Goal: Find specific page/section: Find specific page/section

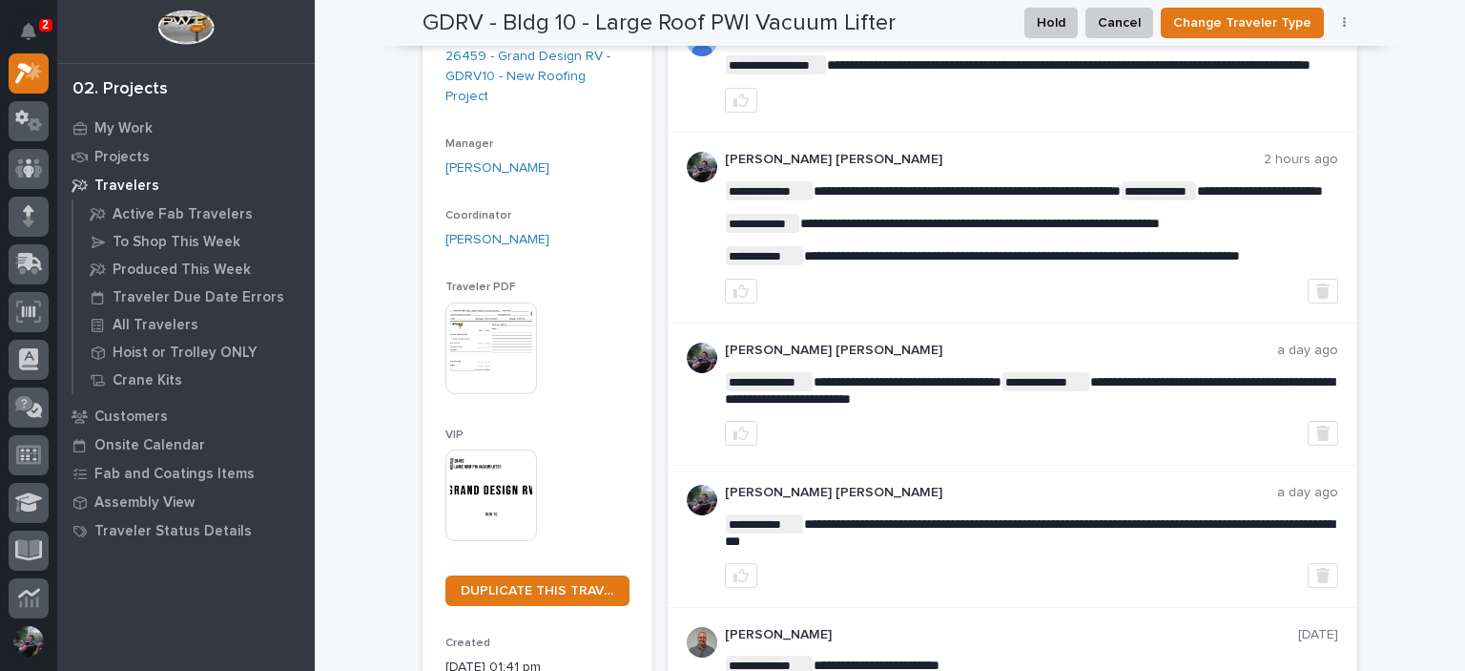
scroll to position [254, 0]
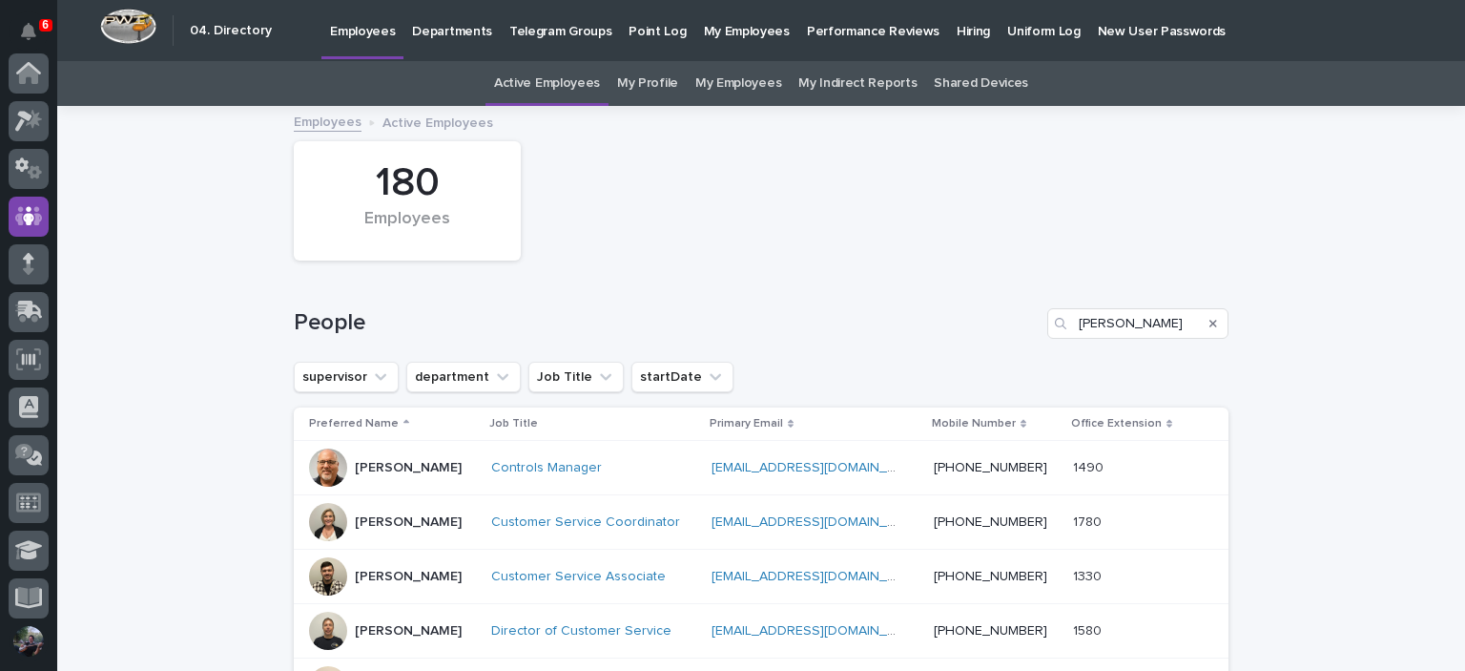
scroll to position [143, 0]
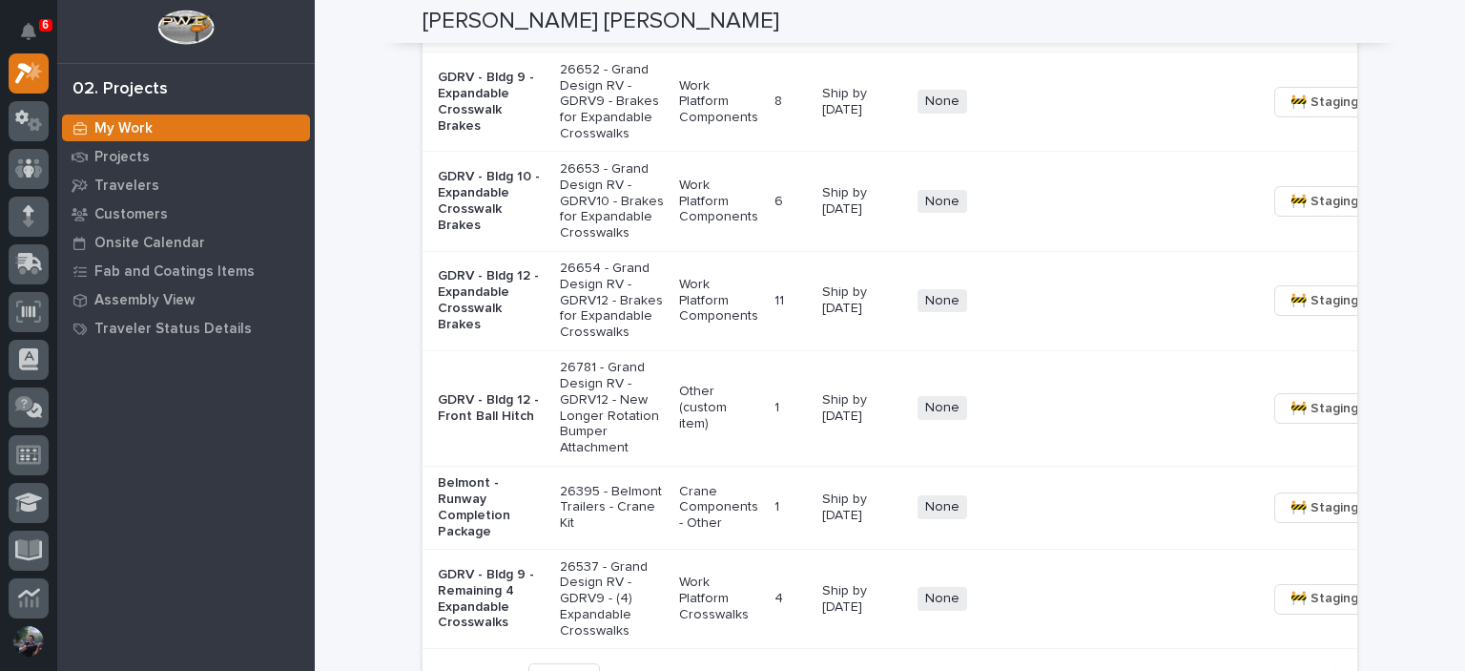
scroll to position [2162, 0]
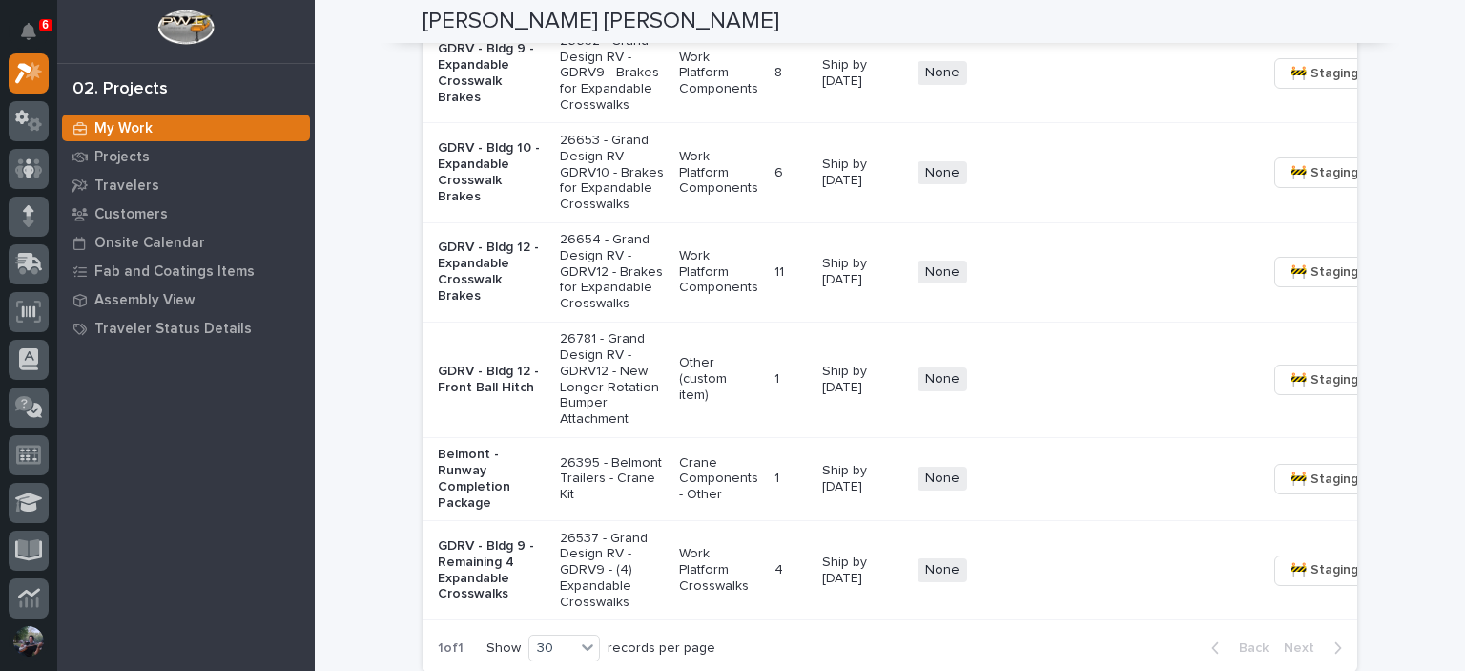
click at [467, 105] on p "GDRV - Bldg 9 - Expandable Crosswalk Brakes" at bounding box center [491, 73] width 107 height 64
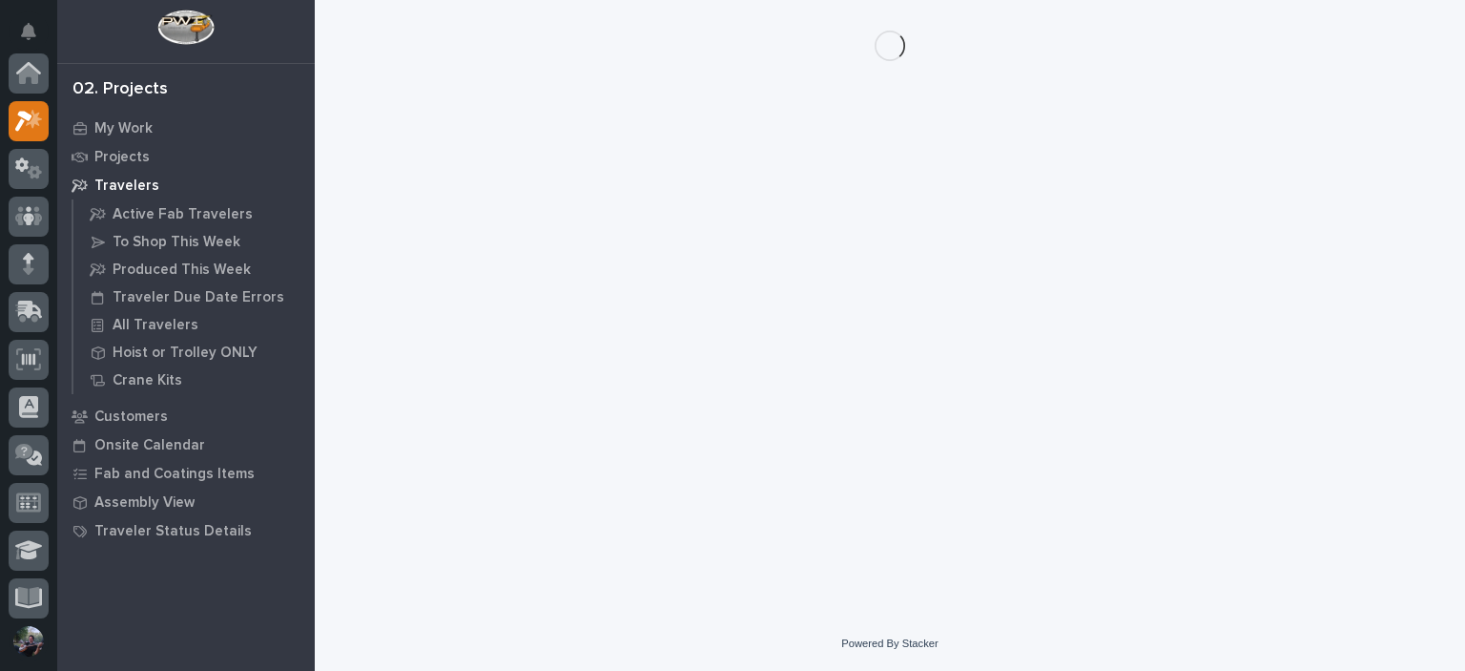
scroll to position [48, 0]
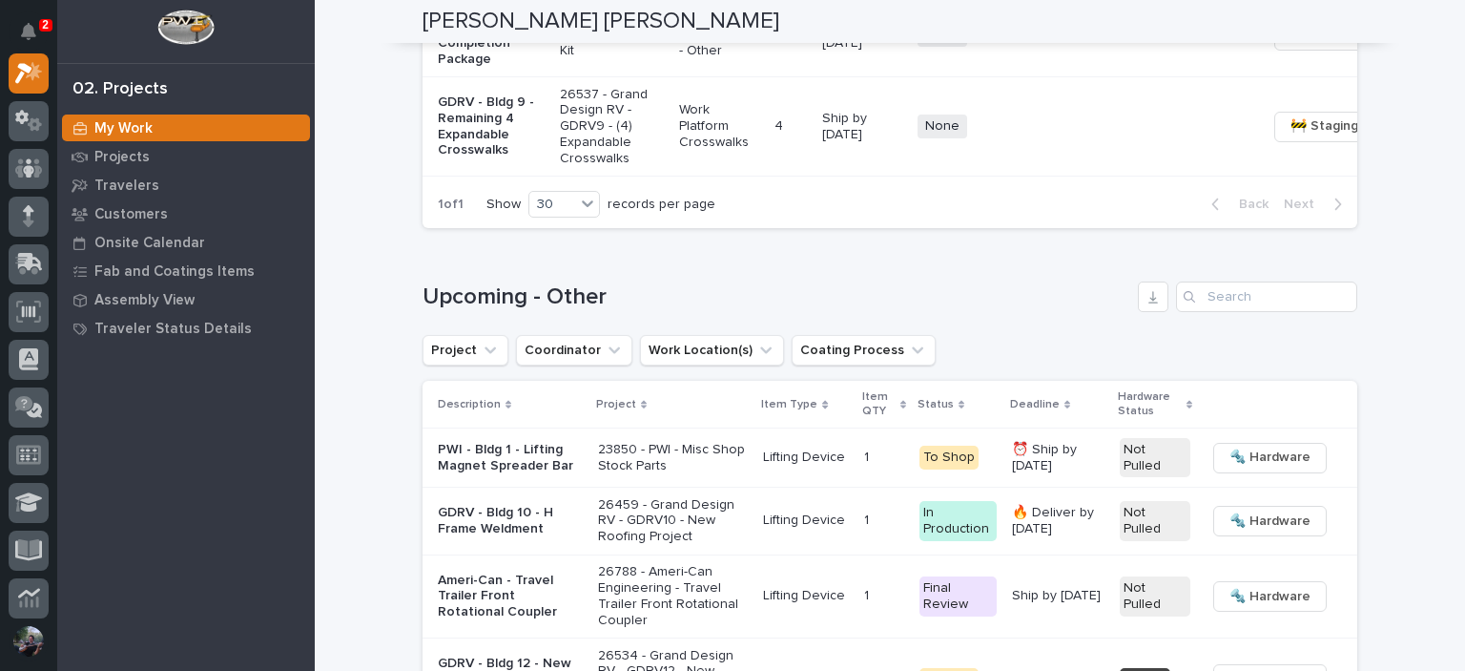
scroll to position [2671, 0]
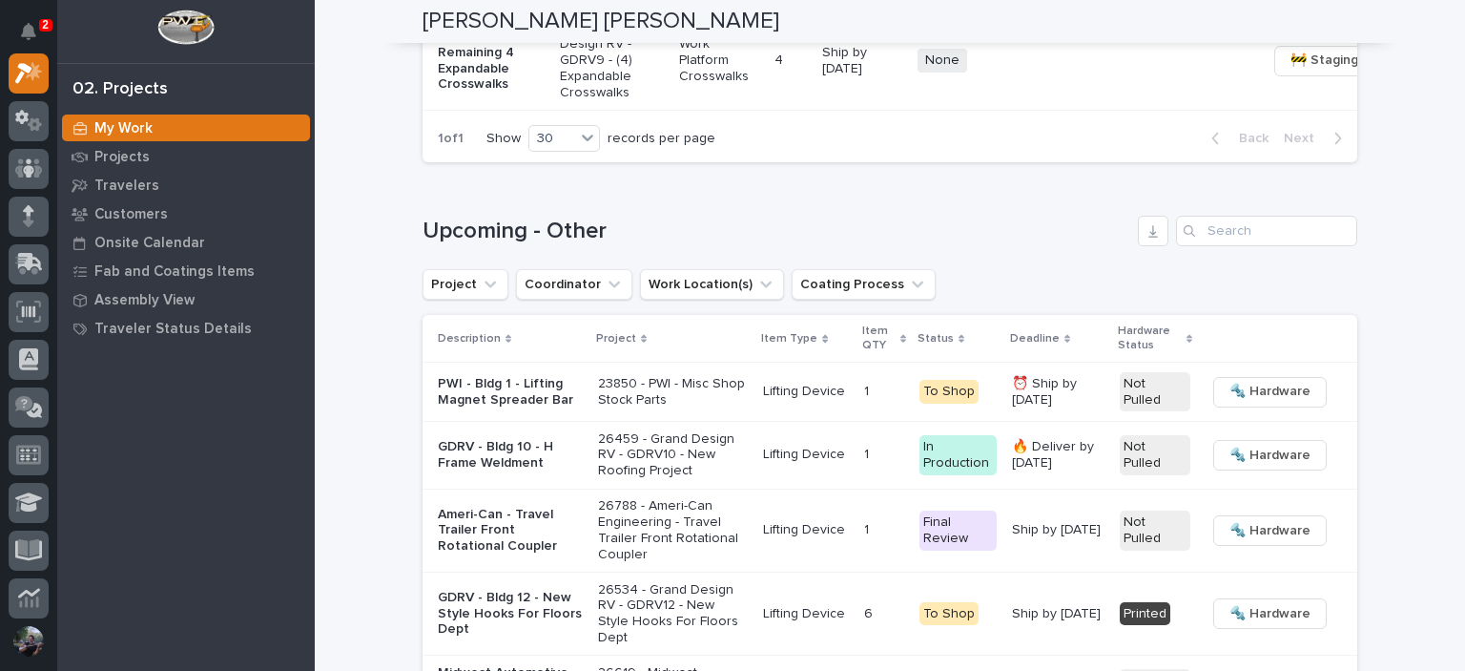
click at [471, 93] on p "GDRV - Bldg 9 - Remaining 4 Expandable Crosswalks" at bounding box center [491, 61] width 107 height 64
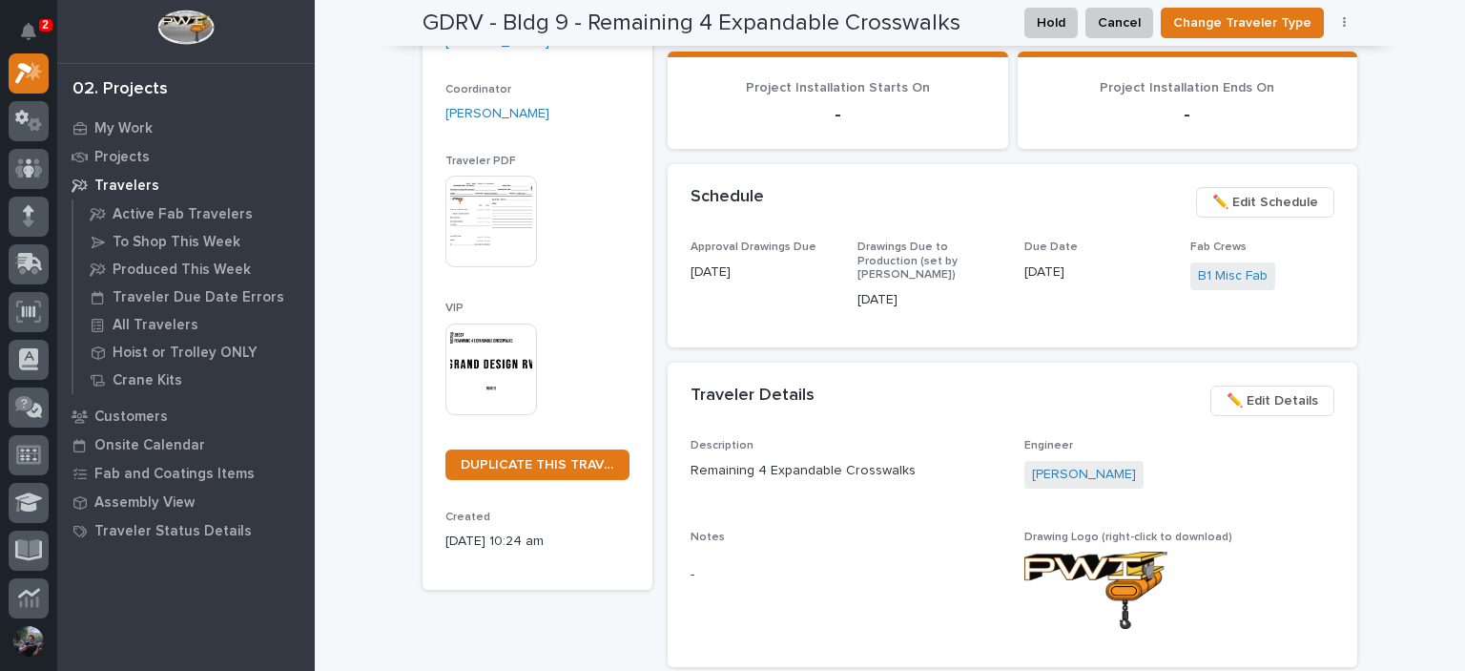
scroll to position [445, 0]
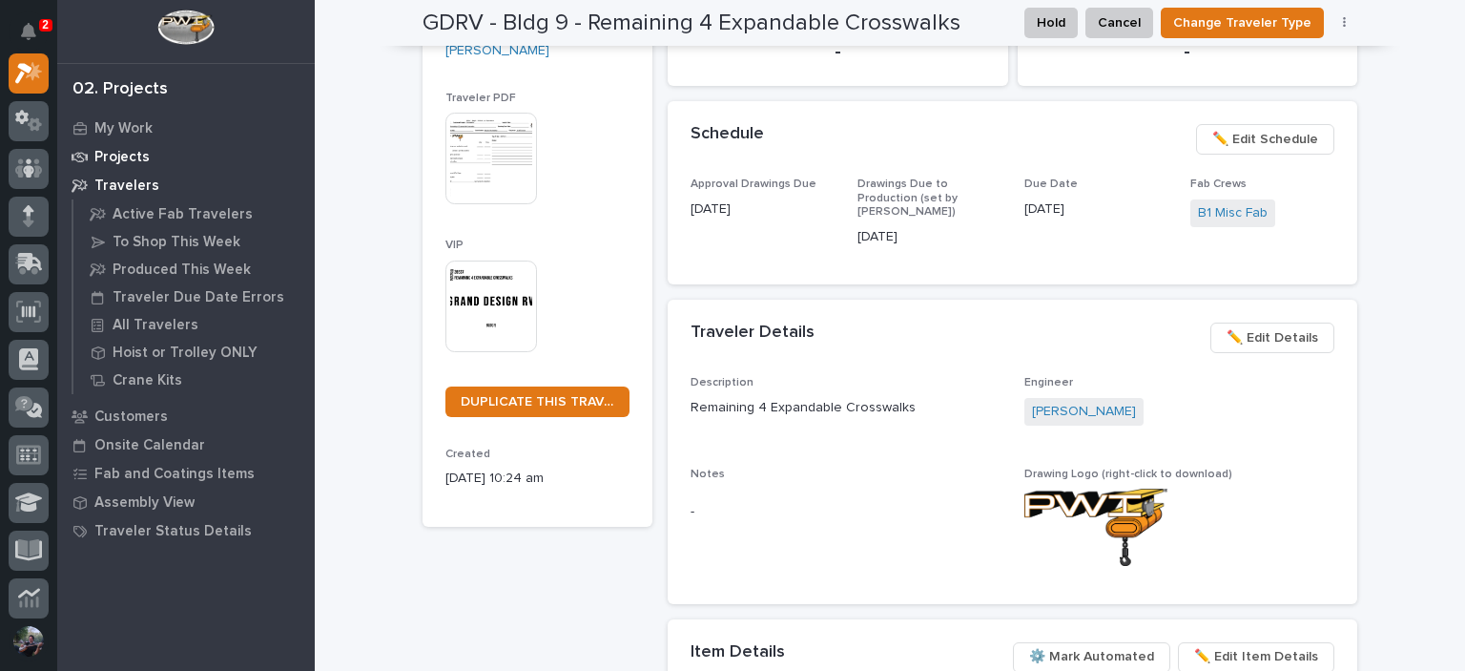
click at [124, 160] on p "Projects" at bounding box center [121, 157] width 55 height 17
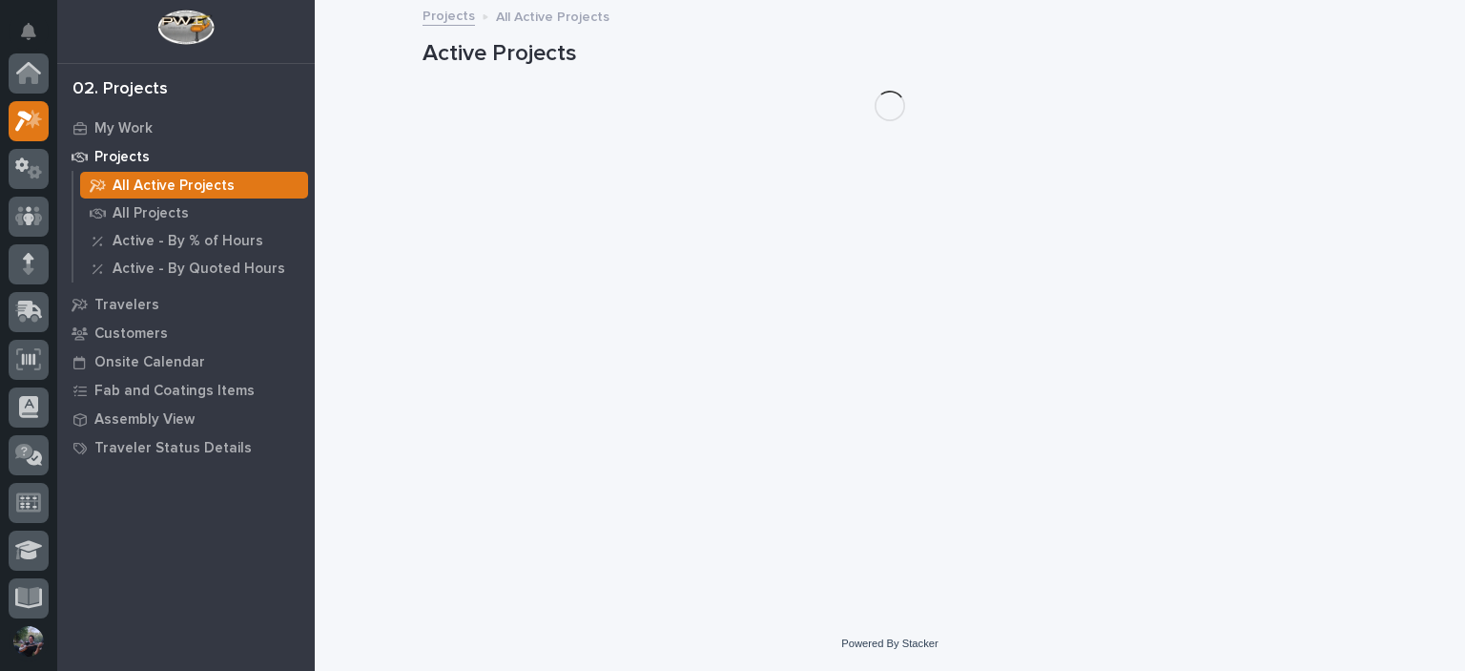
scroll to position [48, 0]
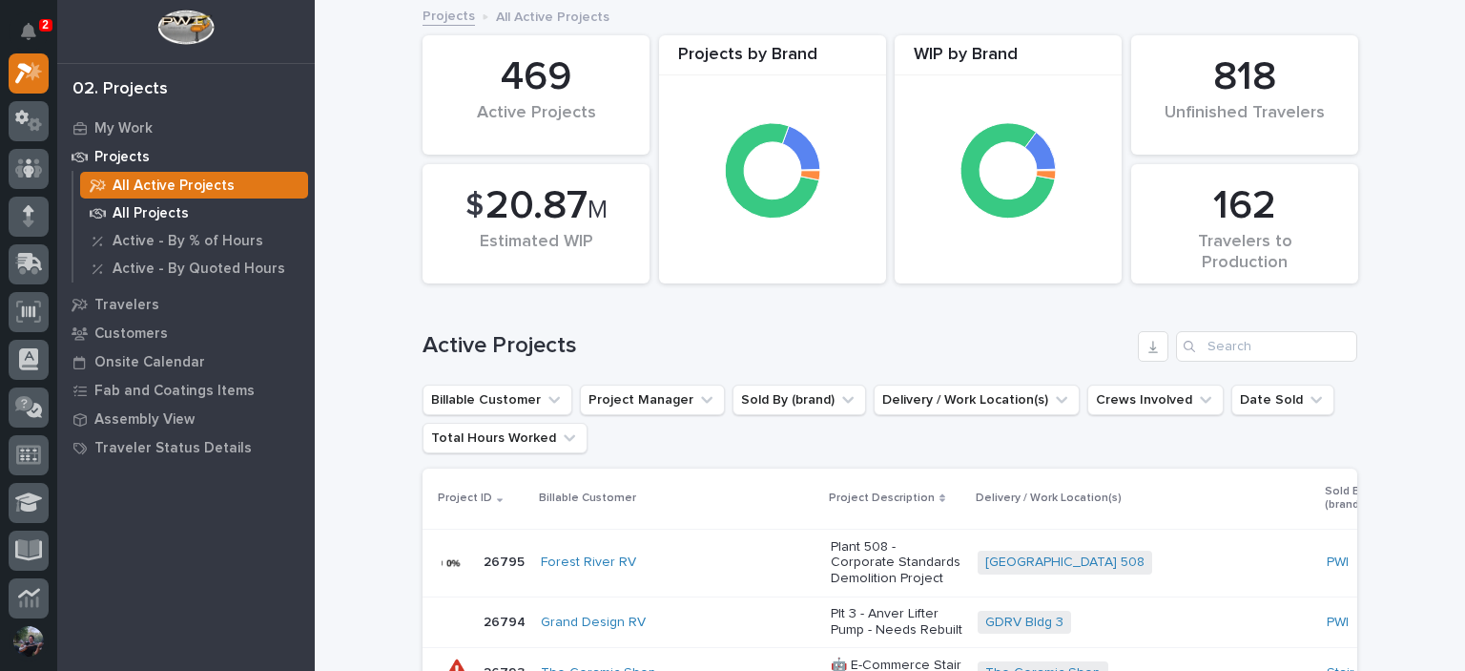
click at [205, 217] on div "All Projects" at bounding box center [194, 212] width 228 height 27
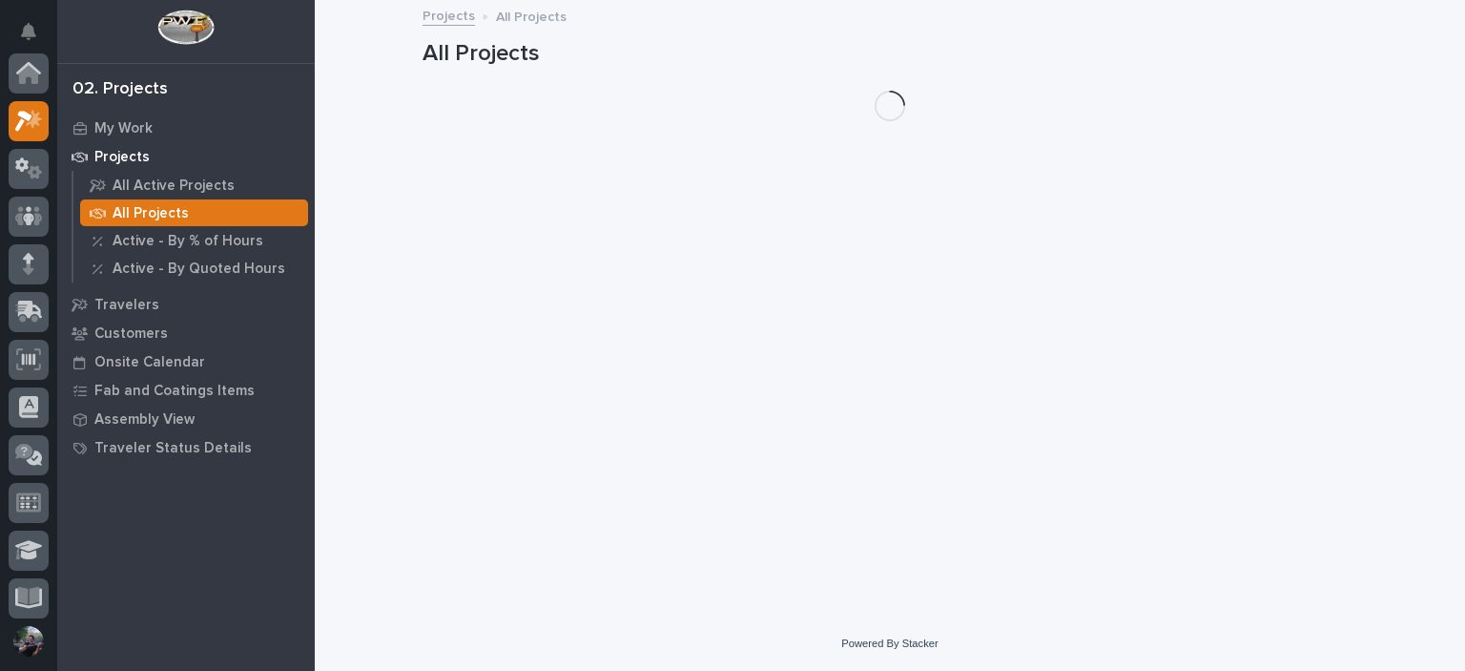
scroll to position [48, 0]
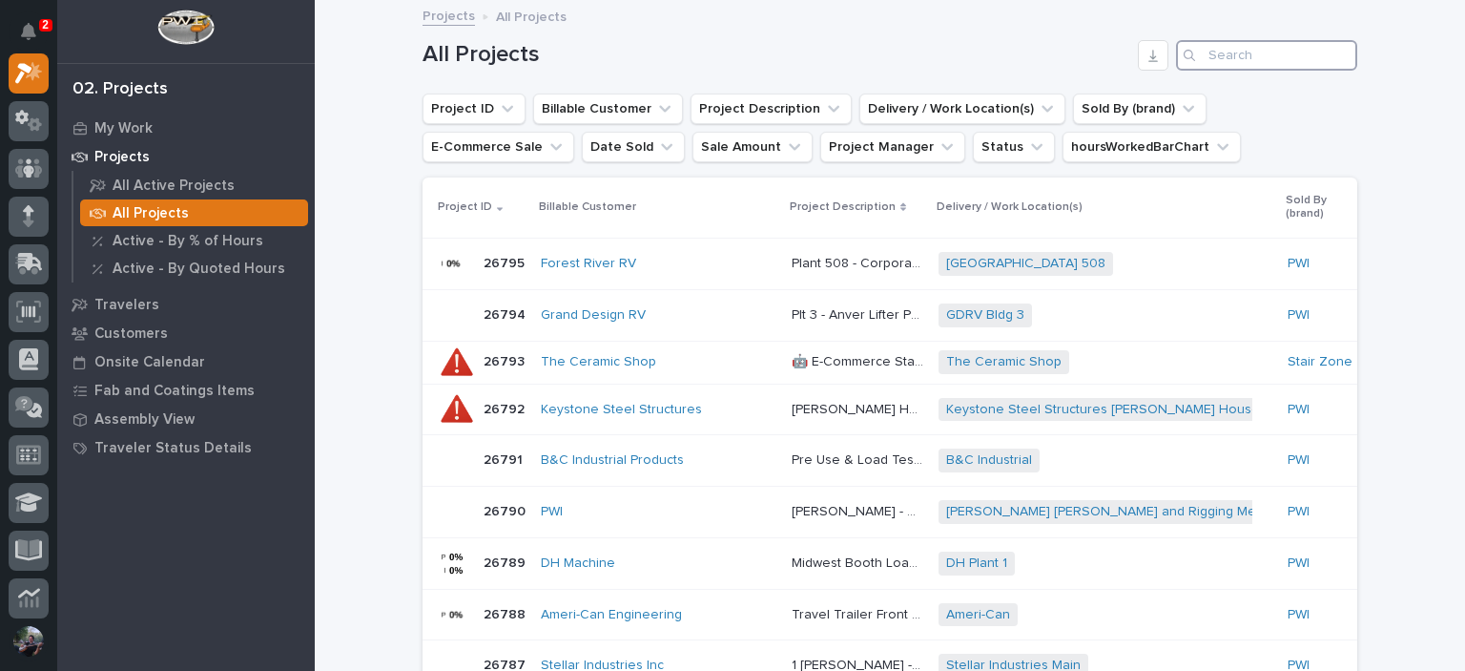
click at [1286, 56] on input "Search" at bounding box center [1266, 55] width 181 height 31
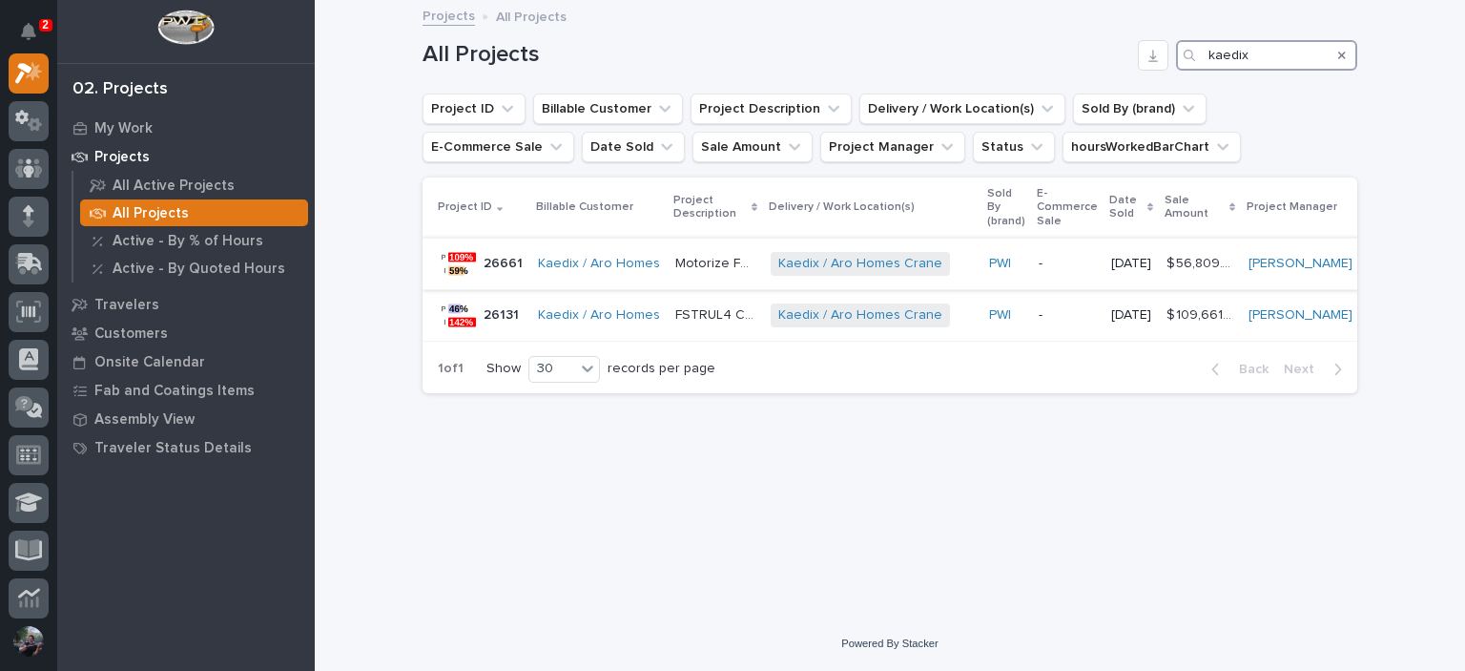
type input "kaedix"
click at [701, 275] on div "Motorize FSTRUL4 Crane System Motorize FSTRUL4 Crane System" at bounding box center [715, 263] width 80 height 31
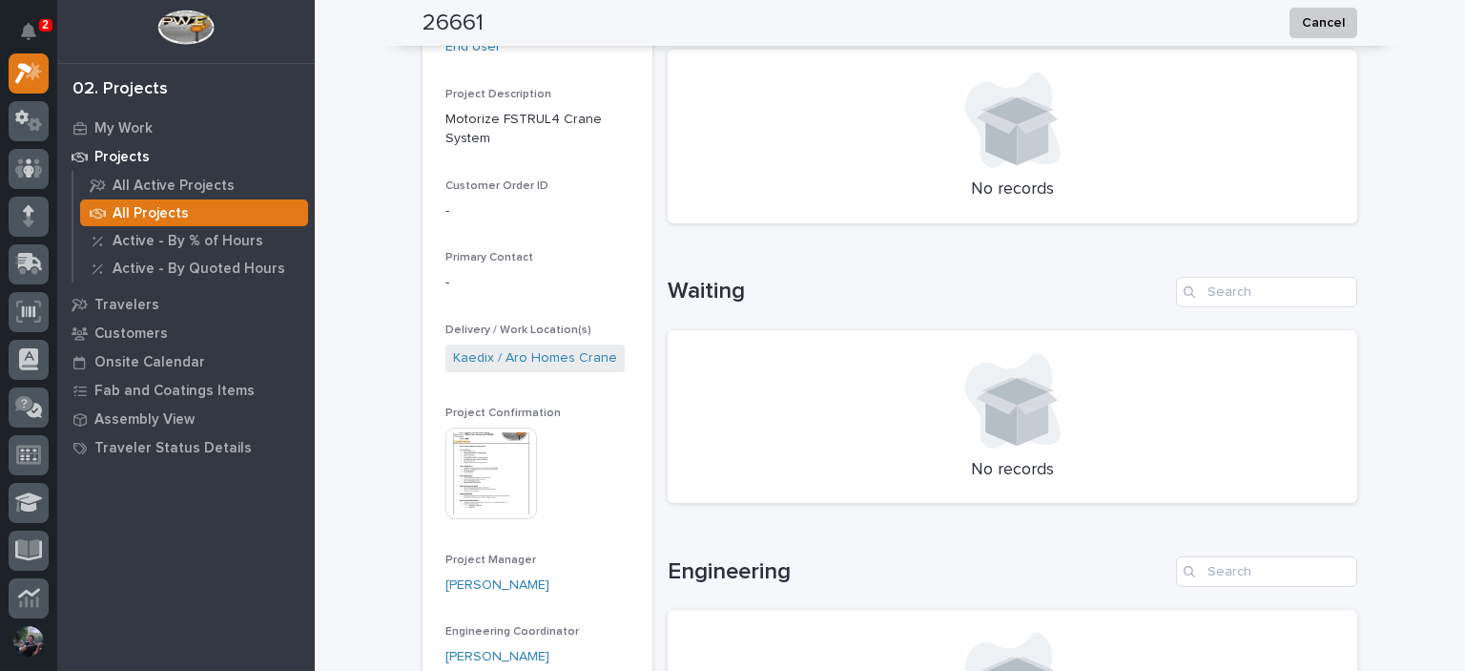
scroll to position [445, 0]
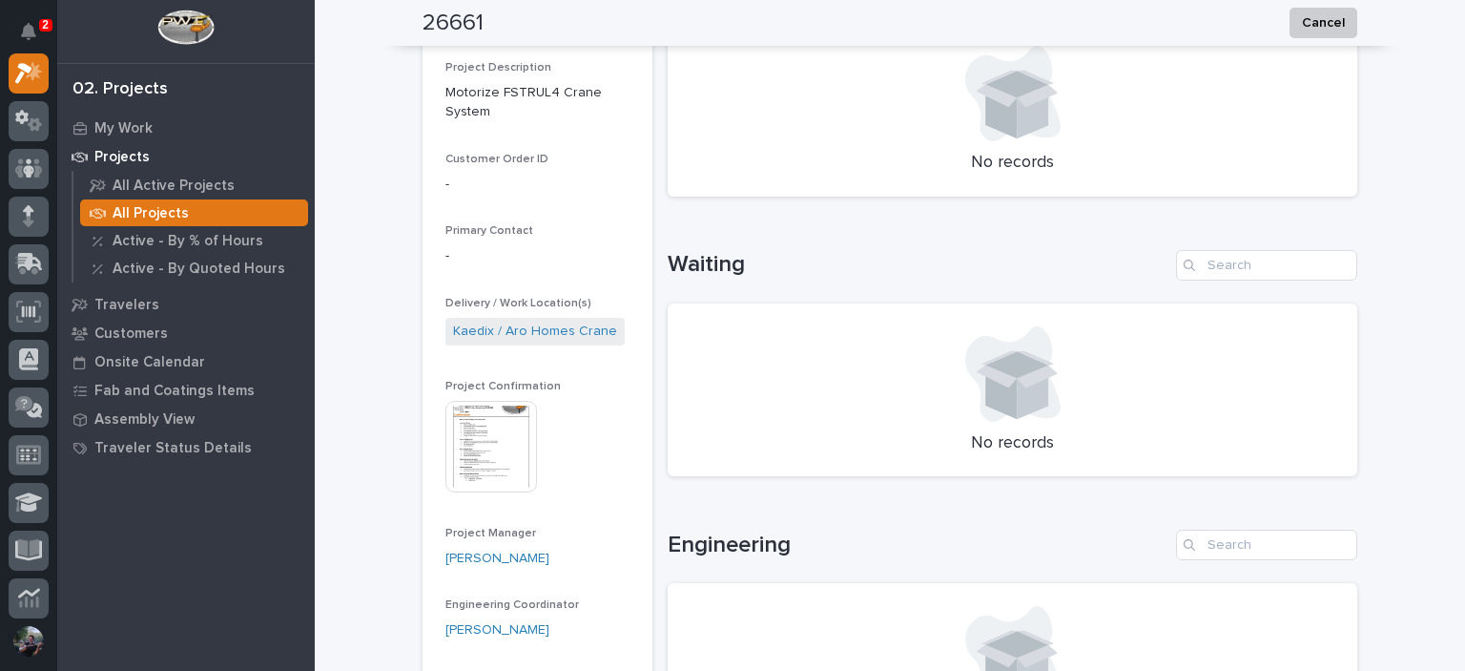
click at [480, 430] on img at bounding box center [491, 447] width 92 height 92
